Goal: Navigation & Orientation: Find specific page/section

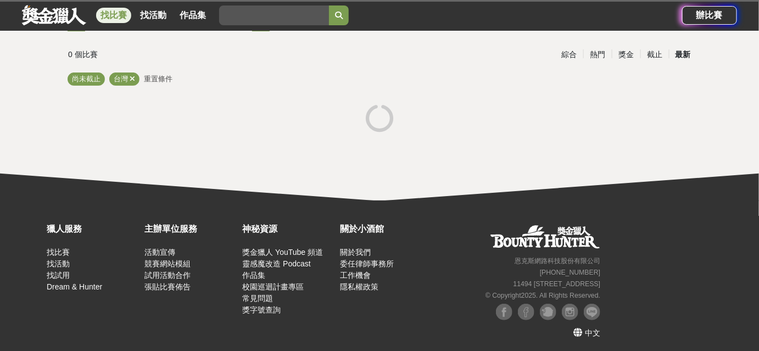
scroll to position [66, 0]
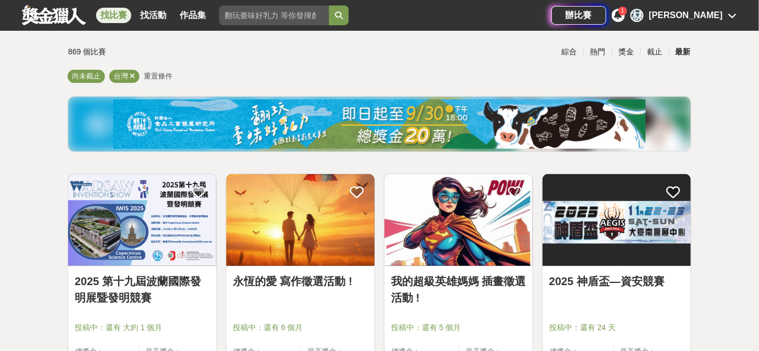
click at [330, 116] on img at bounding box center [379, 123] width 532 height 49
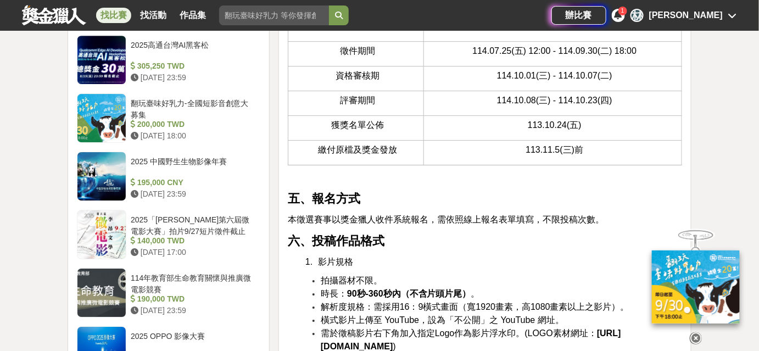
scroll to position [1347, 0]
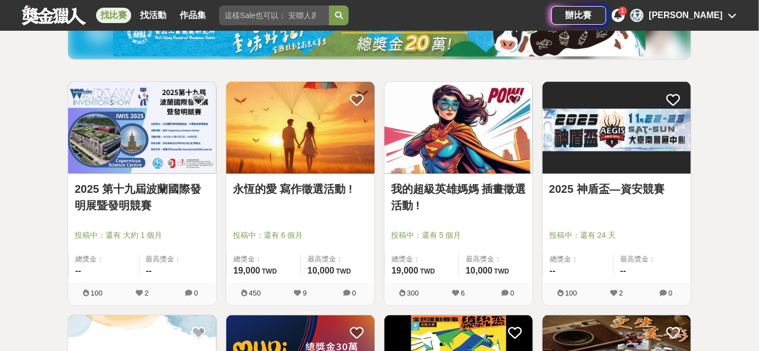
scroll to position [216, 0]
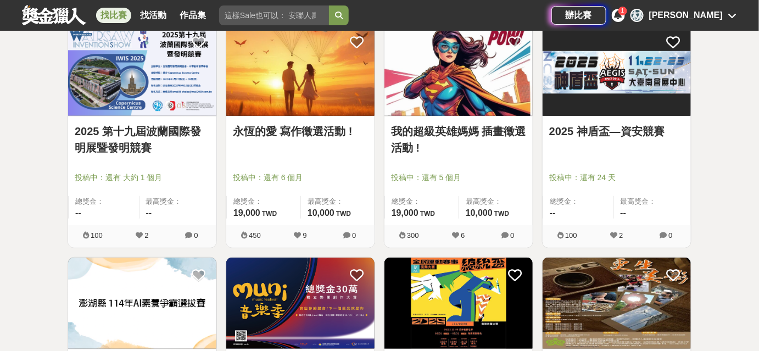
click at [459, 128] on link "我的超級英雄媽媽 插畫徵選活動 !" at bounding box center [458, 139] width 135 height 33
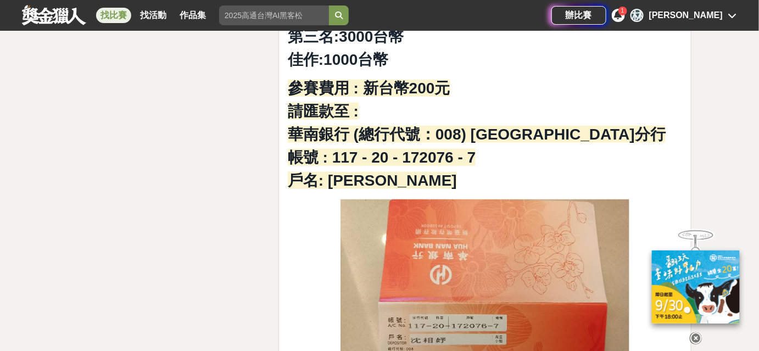
scroll to position [1746, 0]
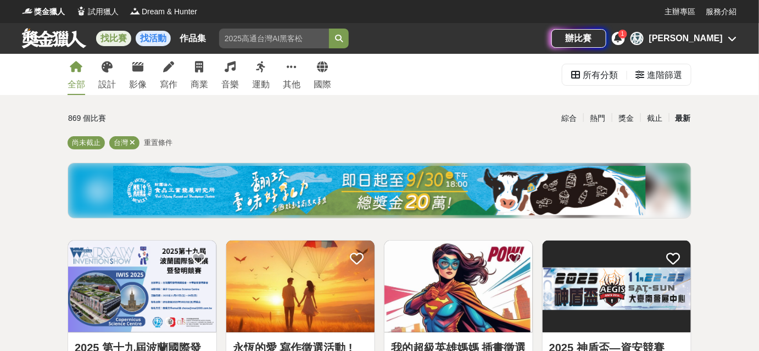
click at [150, 43] on link "找活動" at bounding box center [153, 38] width 35 height 15
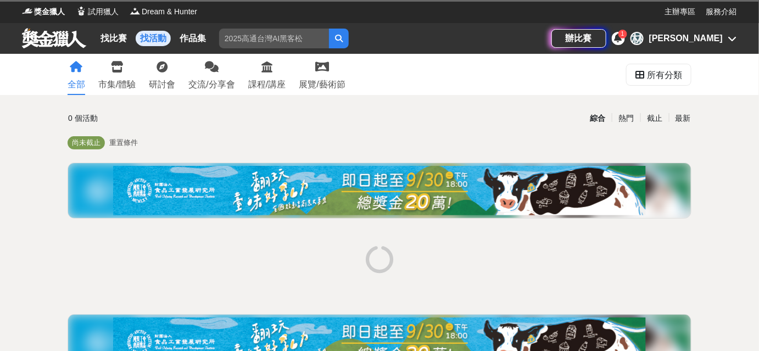
click at [713, 38] on div "[PERSON_NAME]" at bounding box center [686, 38] width 74 height 13
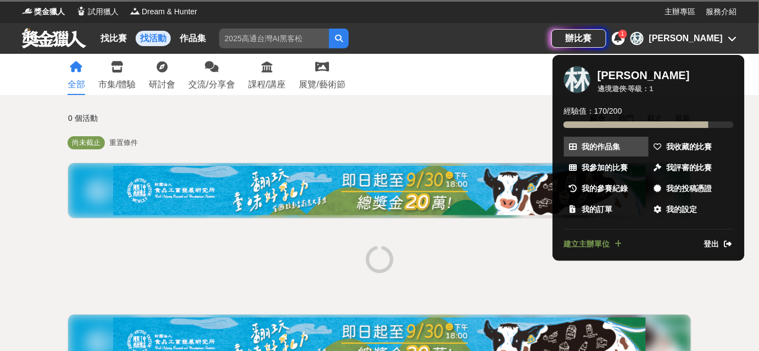
click at [593, 146] on span "我的作品集" at bounding box center [600, 147] width 38 height 12
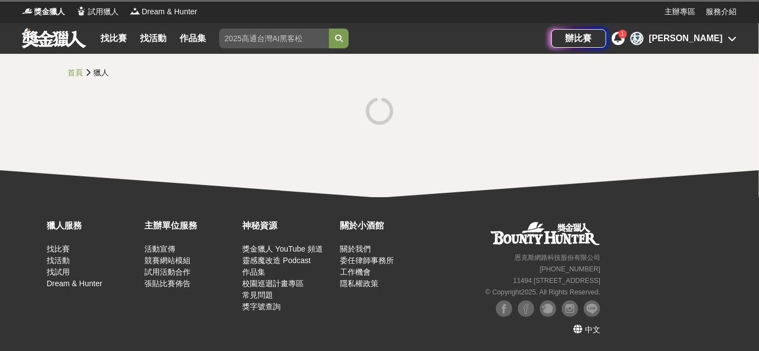
click at [706, 42] on div "[PERSON_NAME]" at bounding box center [686, 38] width 74 height 13
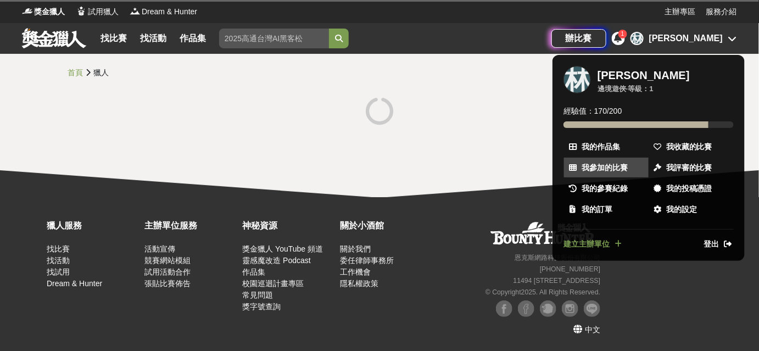
click at [613, 164] on span "我參加的比賽" at bounding box center [604, 168] width 46 height 12
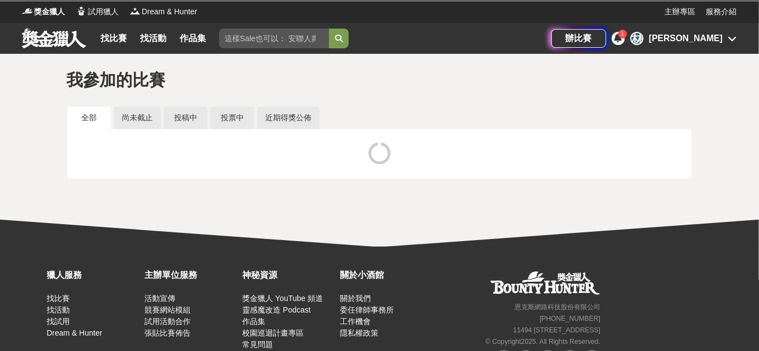
click at [708, 48] on div "辦比賽 1 林 [PERSON_NAME]" at bounding box center [644, 38] width 186 height 31
click at [712, 40] on div "[PERSON_NAME]" at bounding box center [686, 38] width 74 height 13
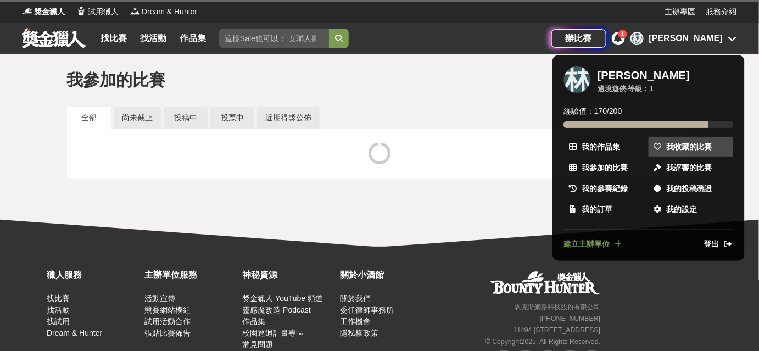
click at [683, 146] on span "我收藏的比賽" at bounding box center [689, 147] width 46 height 12
